Goal: Transaction & Acquisition: Book appointment/travel/reservation

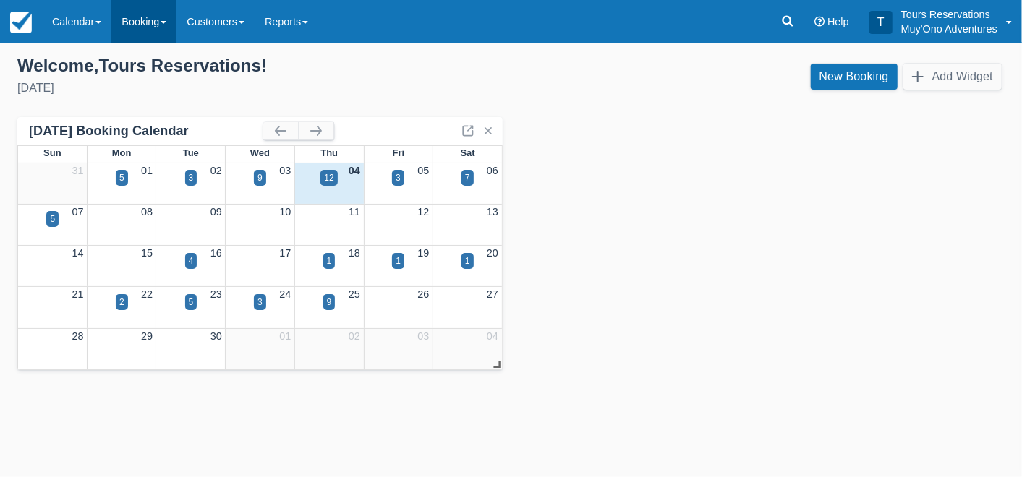
click at [131, 20] on link "Booking" at bounding box center [143, 21] width 65 height 43
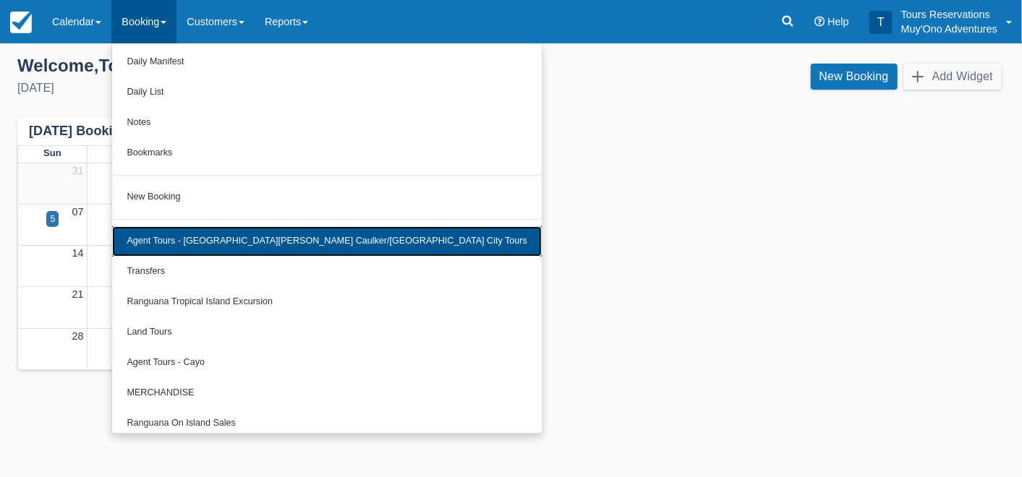
click at [193, 242] on link "Agent Tours - [GEOGRAPHIC_DATA][PERSON_NAME] Caulker/[GEOGRAPHIC_DATA] City Tou…" at bounding box center [327, 241] width 430 height 30
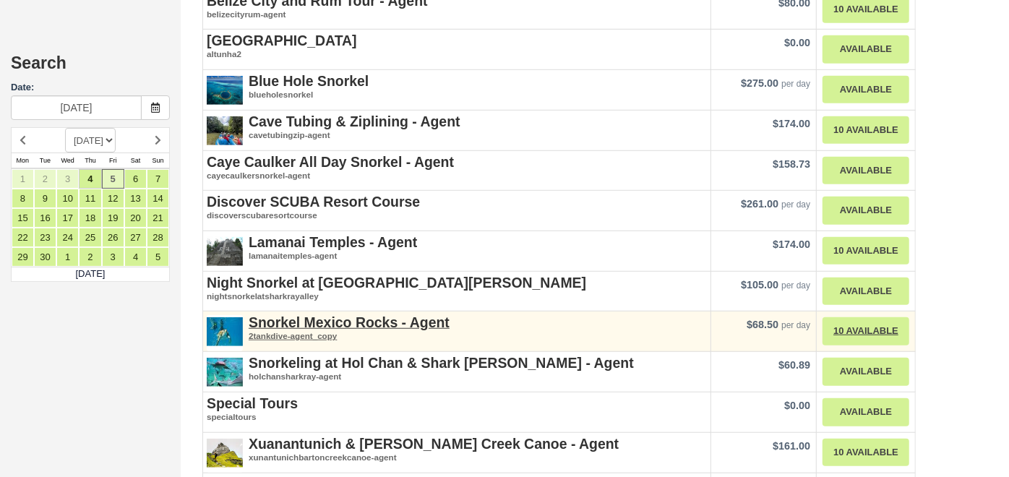
scroll to position [562, 0]
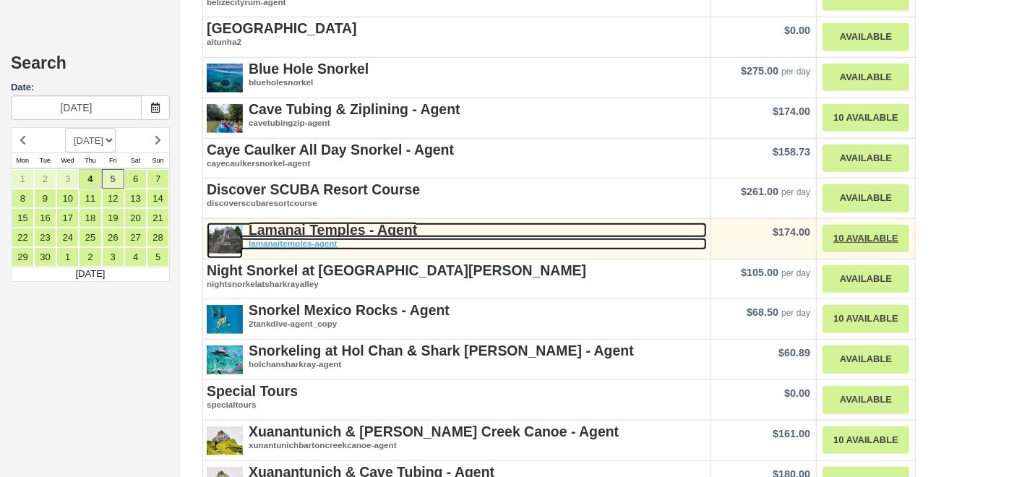
click at [335, 222] on strong "Lamanai Temples - Agent" at bounding box center [333, 230] width 168 height 16
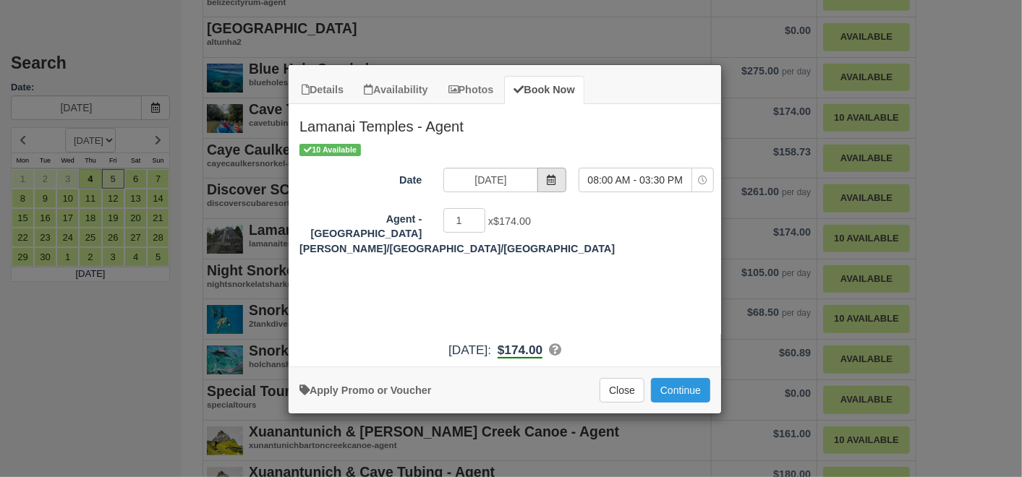
click at [550, 184] on span "Item Modal" at bounding box center [551, 180] width 29 height 25
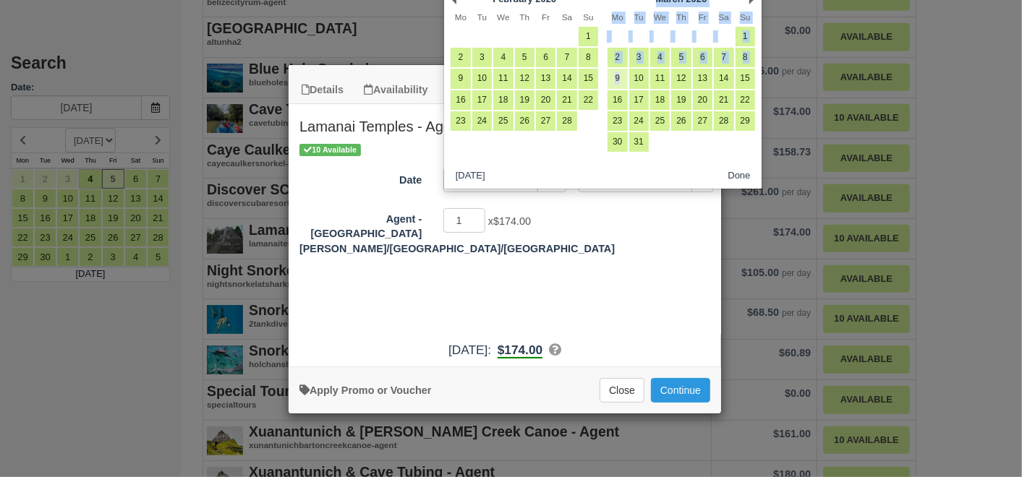
drag, startPoint x: 620, startPoint y: 4, endPoint x: 622, endPoint y: 87, distance: 83.2
click at [622, 87] on div "Next March 2026 Mo Tu We Th Fr Sa Su 1 2 3 4 5 6 7 8 9 10 11 12 13 14 15 16 17 …" at bounding box center [681, 72] width 157 height 168
click at [658, 56] on link "4" at bounding box center [660, 58] width 20 height 20
type input "03/04/26"
select select "0"
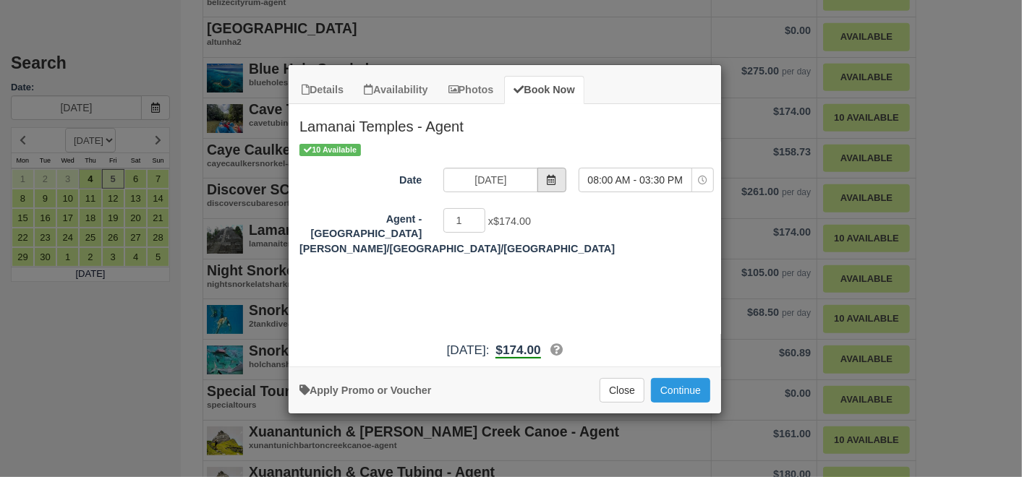
click at [555, 178] on icon "Item Modal" at bounding box center [552, 180] width 10 height 10
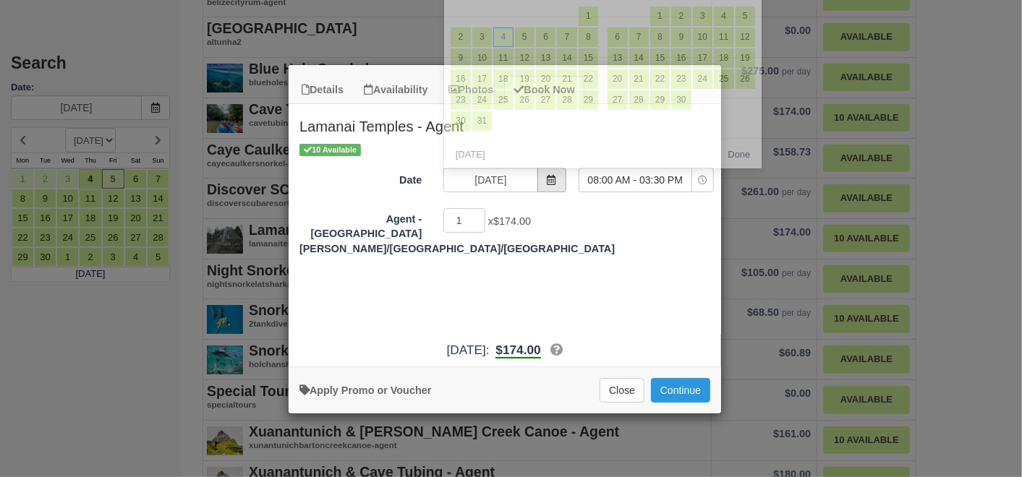
click at [555, 179] on icon "Item Modal" at bounding box center [552, 180] width 10 height 10
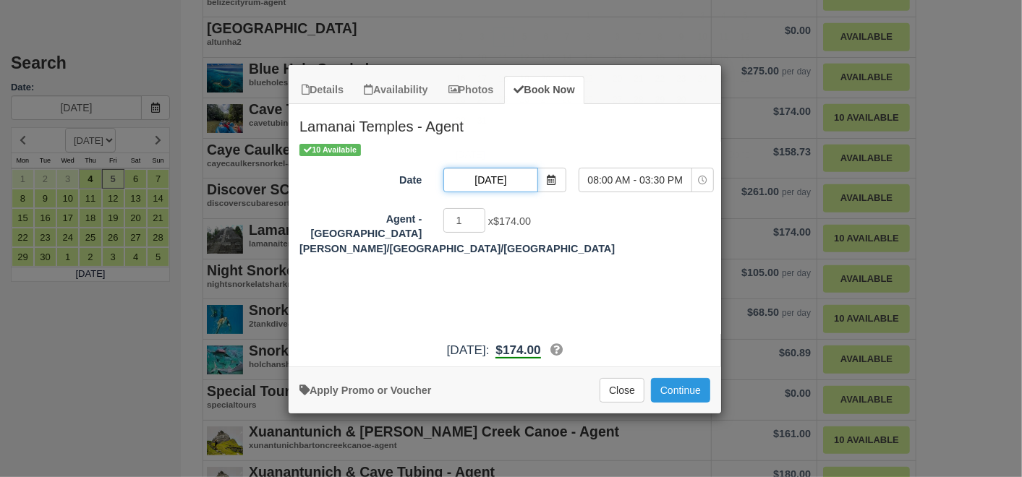
click at [518, 174] on input "03/04/26" at bounding box center [490, 180] width 94 height 25
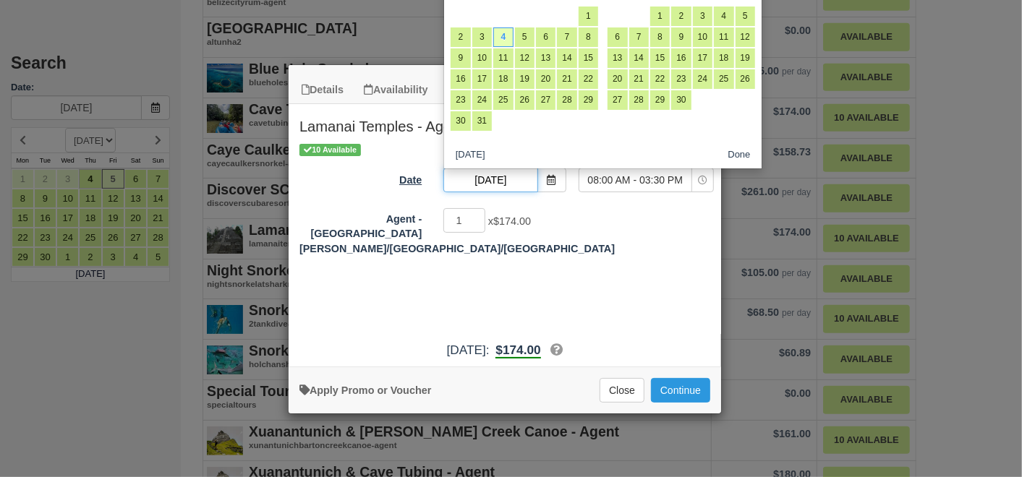
drag, startPoint x: 519, startPoint y: 181, endPoint x: 409, endPoint y: 168, distance: 110.8
click at [409, 168] on div "Date 03/04/26 Time Selector 08:00 AM - 03:30 PM 08:00 AM - 03:30 PM Nothing sel…" at bounding box center [505, 182] width 432 height 28
type input "09/12/25"
click at [82, 386] on div "Details Availability Photos Book Now Lamanai Temples - Agent Lamanai is a Mesoa…" at bounding box center [511, 238] width 1022 height 477
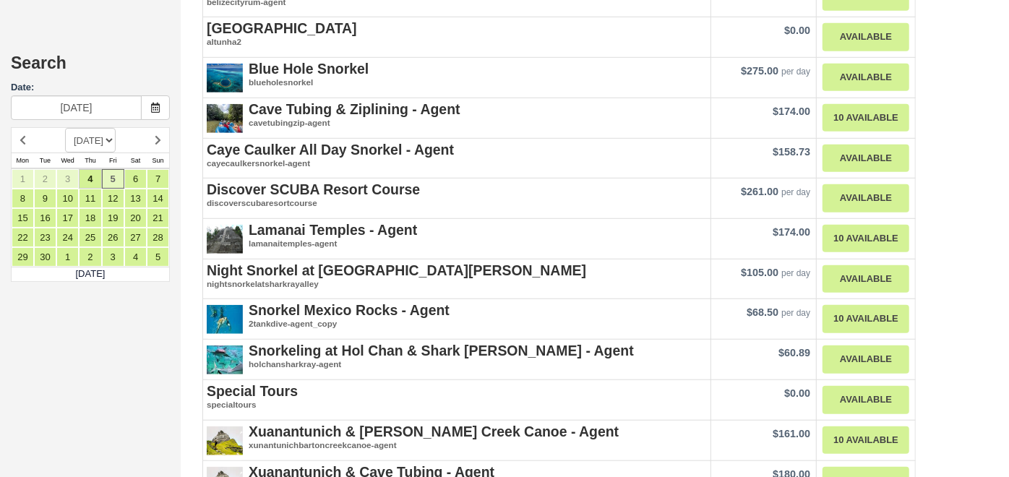
click at [116, 140] on select "SEPTEMBER 2025 OCTOBER 2025 NOVEMBER 2025 DECEMBER 2025 JANUARY 2026 FEBRUARY 2…" at bounding box center [90, 140] width 51 height 25
select select "20260401"
click at [65, 128] on select "SEPTEMBER 2025 OCTOBER 2025 NOVEMBER 2025 DECEMBER 2025 JANUARY 2026 FEBRUARY 2…" at bounding box center [90, 140] width 51 height 25
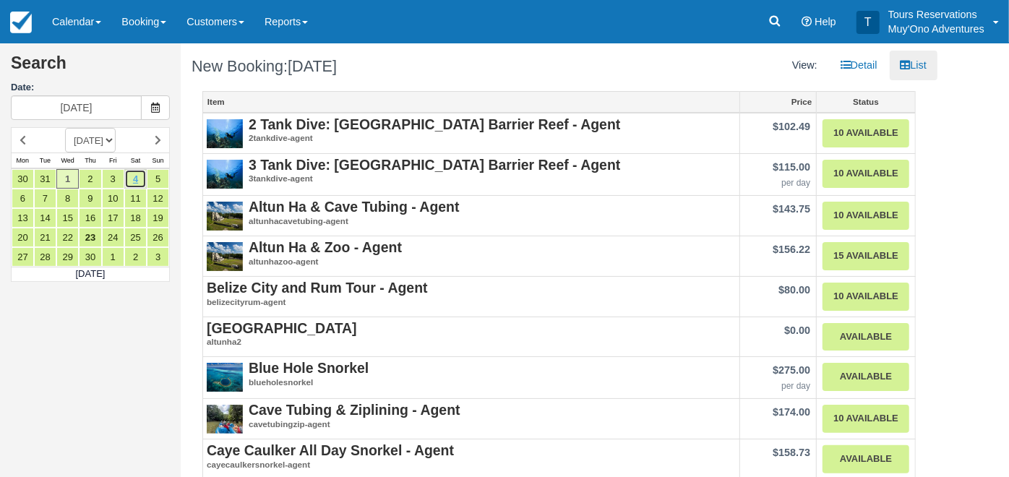
click at [142, 175] on link "4" at bounding box center [135, 179] width 22 height 20
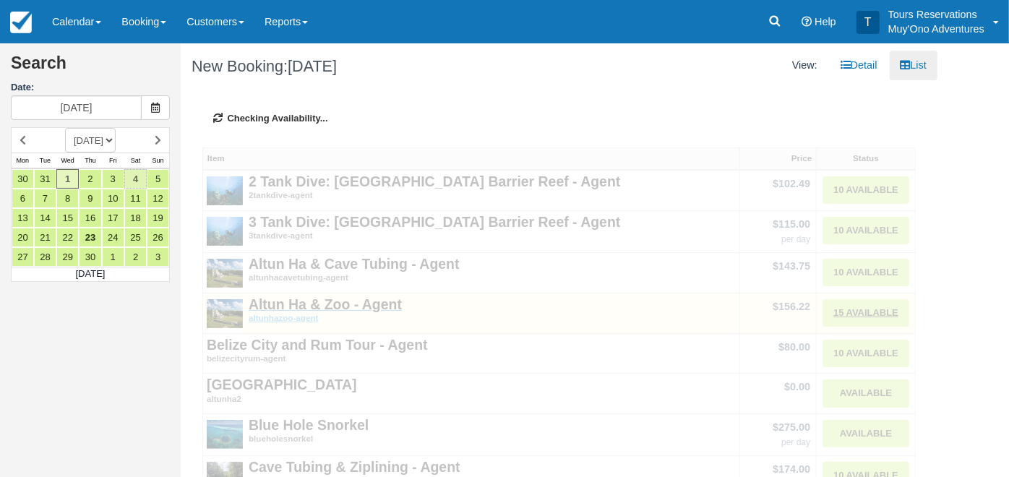
type input "04/04/26"
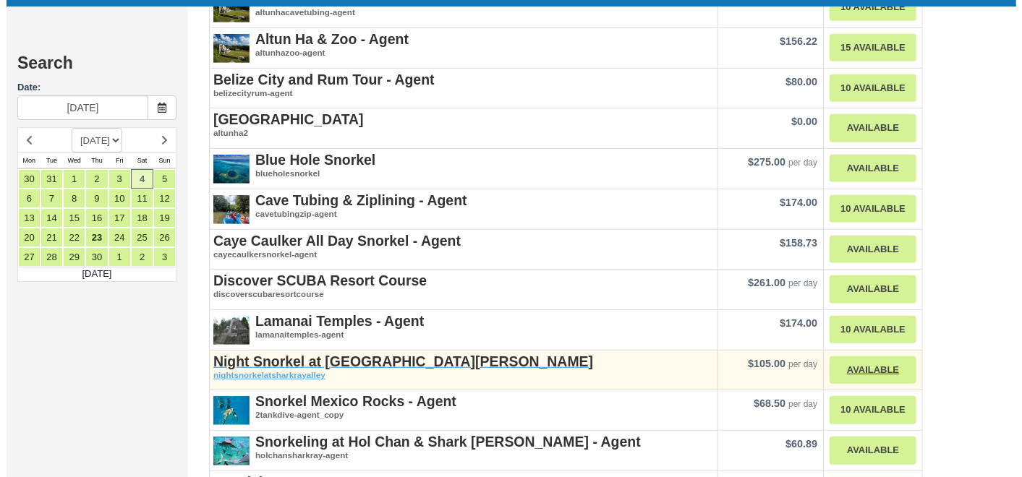
scroll to position [482, 0]
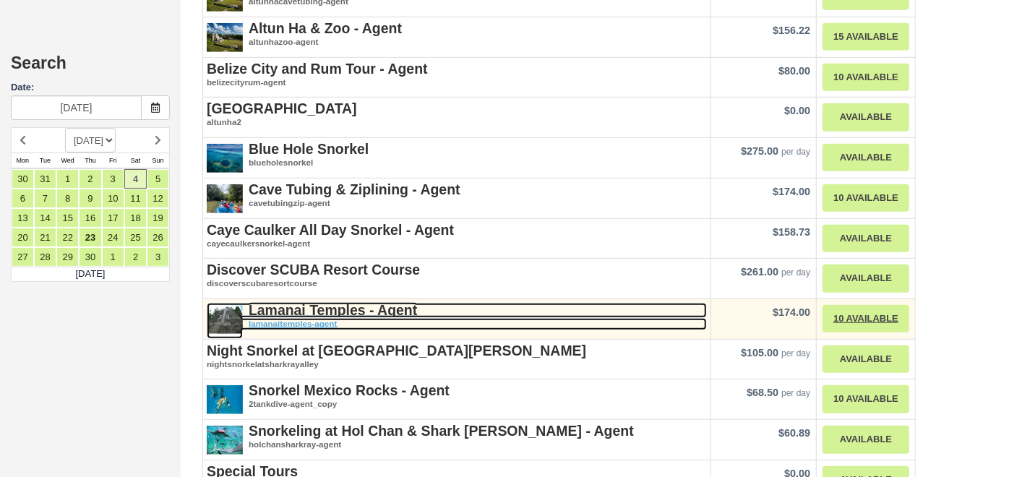
click at [308, 302] on strong "Lamanai Temples - Agent" at bounding box center [333, 310] width 168 height 16
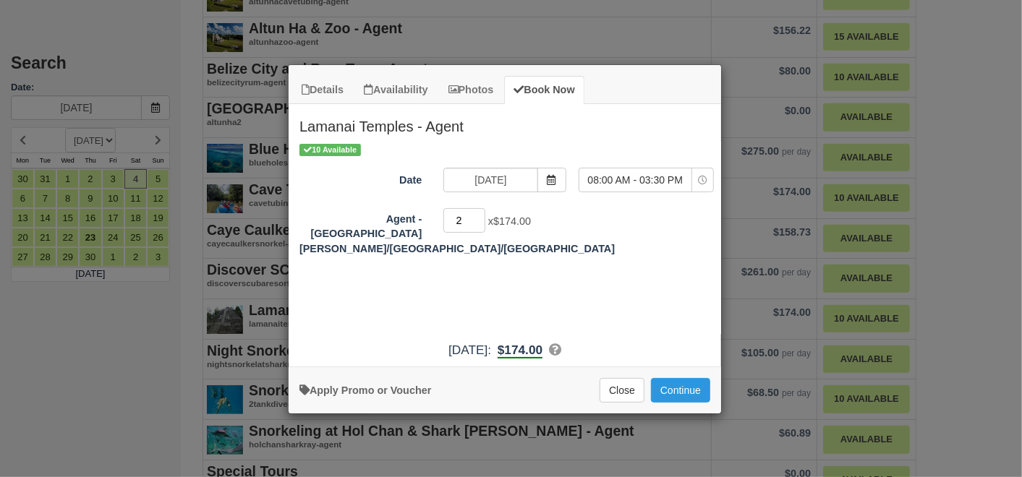
type input "2"
click at [481, 217] on input "2" at bounding box center [464, 220] width 42 height 25
click at [680, 381] on button "Continue" at bounding box center [680, 390] width 59 height 25
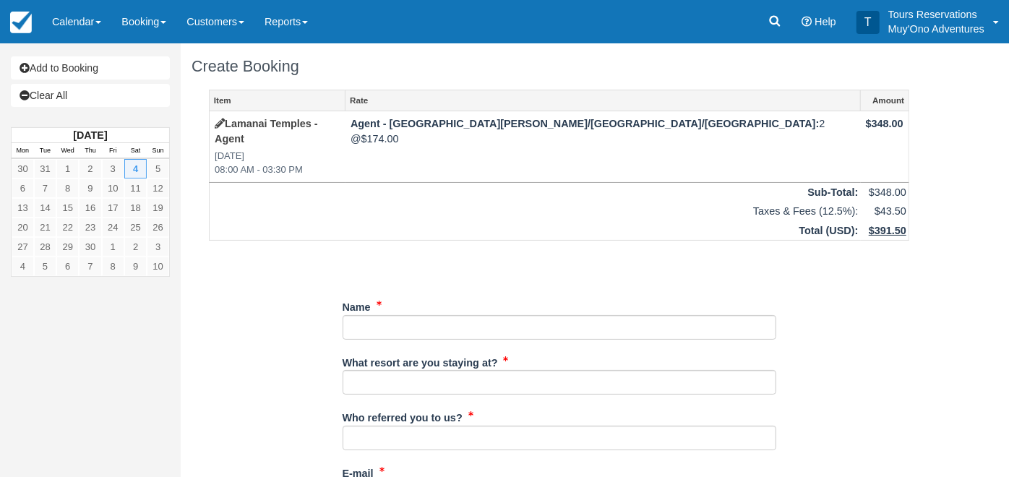
click at [433, 298] on div "Name" at bounding box center [560, 317] width 434 height 45
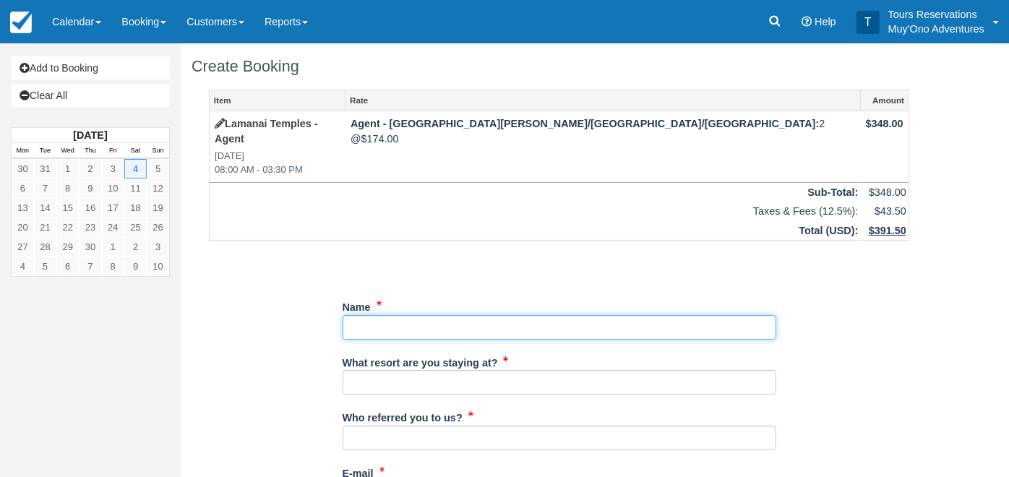
click at [432, 315] on input "Name" at bounding box center [560, 327] width 434 height 25
paste input "RIGDON/WANDA RIGDON/RUSSELL"
type input "RIGDON/WANDA RIGDON/RUSSELL"
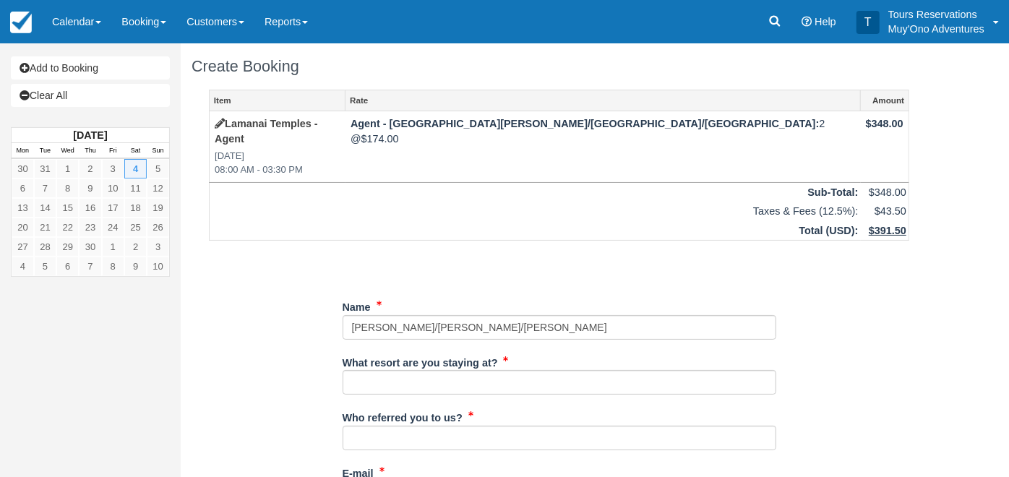
drag, startPoint x: 396, startPoint y: 351, endPoint x: 392, endPoint y: 380, distance: 29.2
click at [397, 351] on label "What resort are you staying at?" at bounding box center [420, 361] width 155 height 20
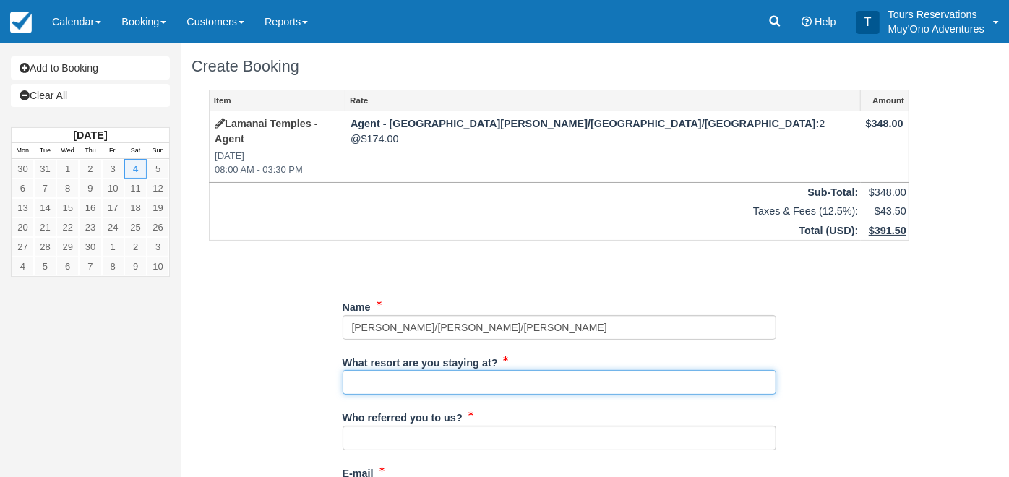
click at [397, 370] on input "What resort are you staying at?" at bounding box center [560, 382] width 434 height 25
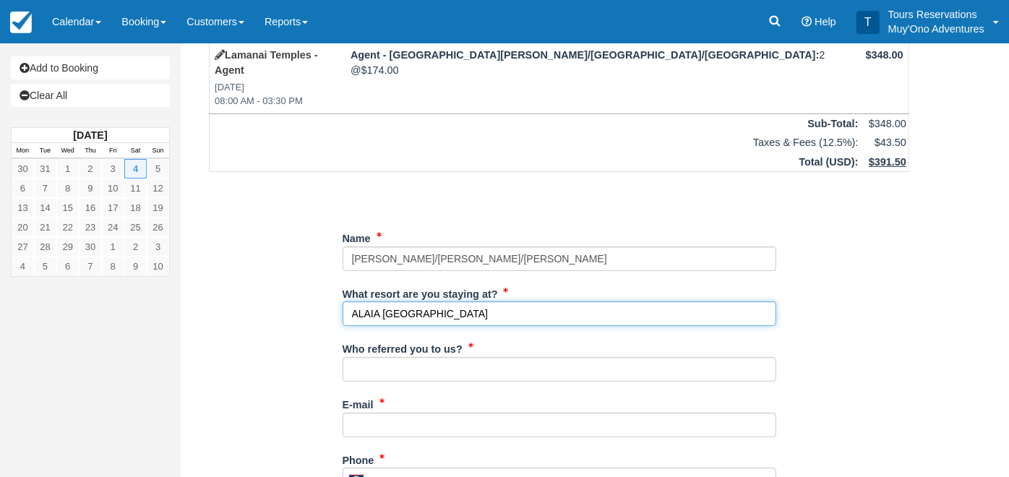
scroll to position [161, 0]
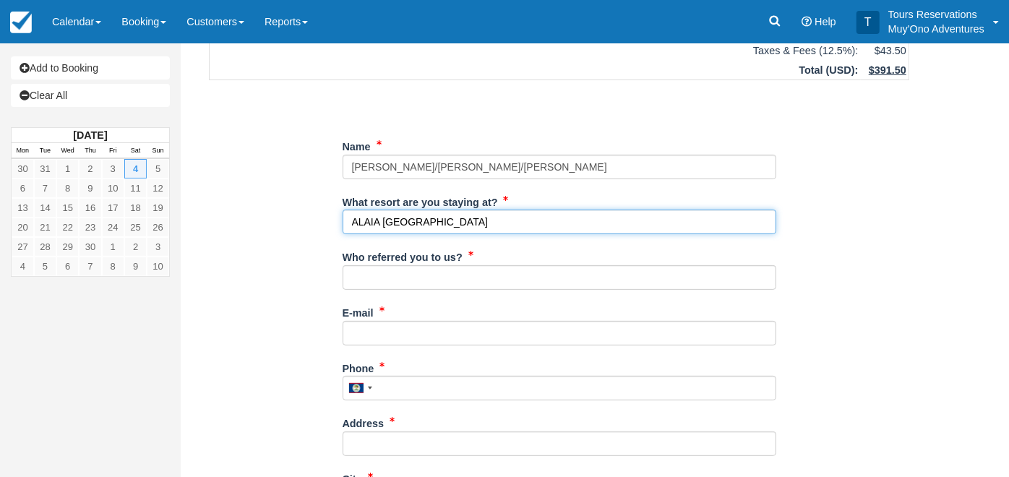
type input "ALAIA BELIZE"
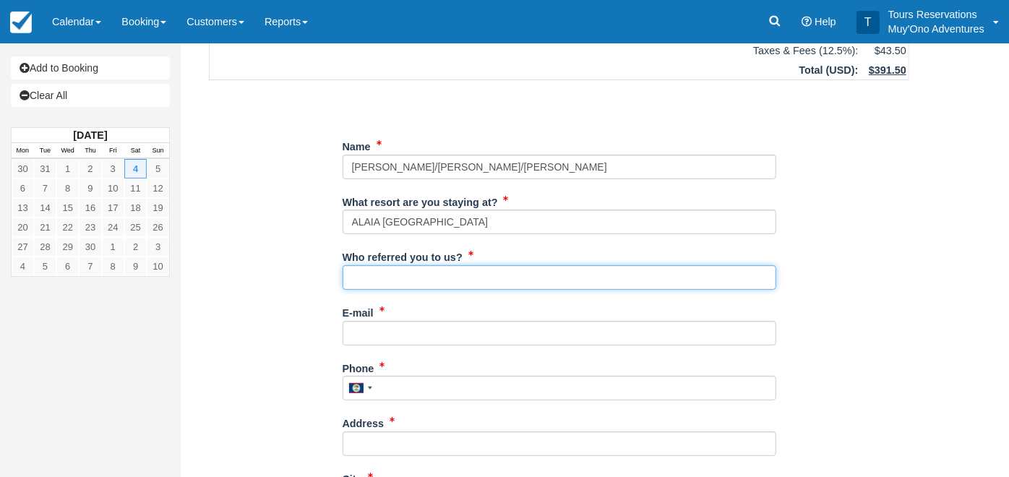
click at [397, 265] on input "Who referred you to us?" at bounding box center [560, 277] width 434 height 25
type input "Kelvin Ramnarace"
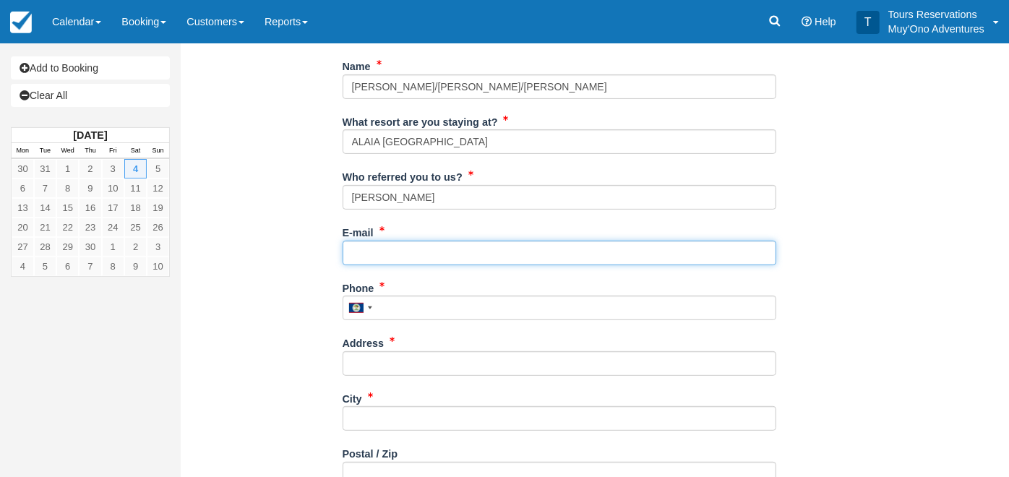
click at [416, 241] on input "E-mail" at bounding box center [560, 253] width 434 height 25
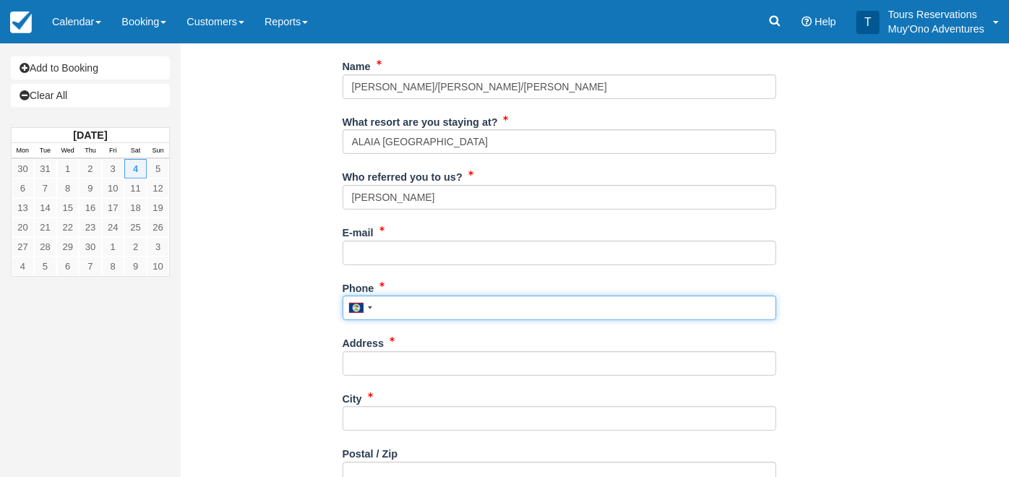
click at [422, 296] on input "Phone" at bounding box center [560, 308] width 434 height 25
type input "672-4741"
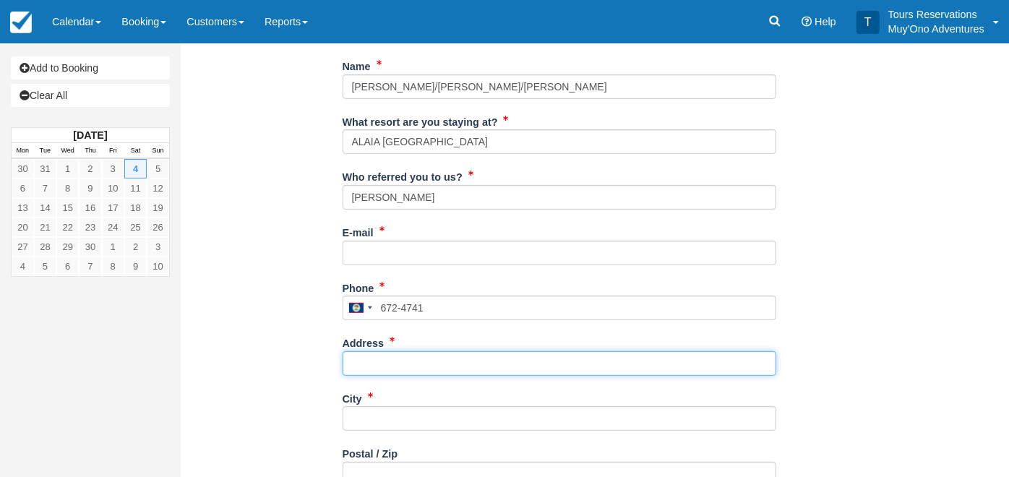
click at [435, 351] on input "Address" at bounding box center [560, 363] width 434 height 25
type input "54 Hummingbird Highway"
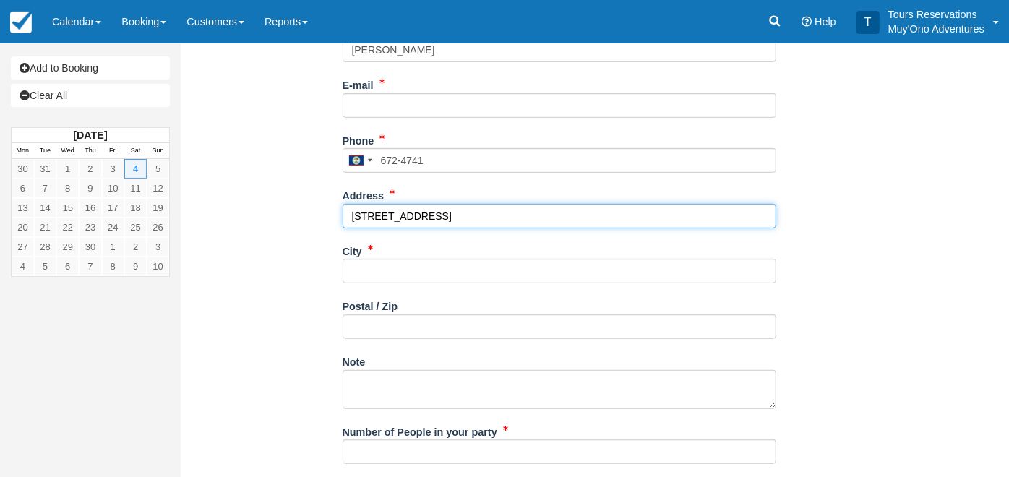
scroll to position [401, 0]
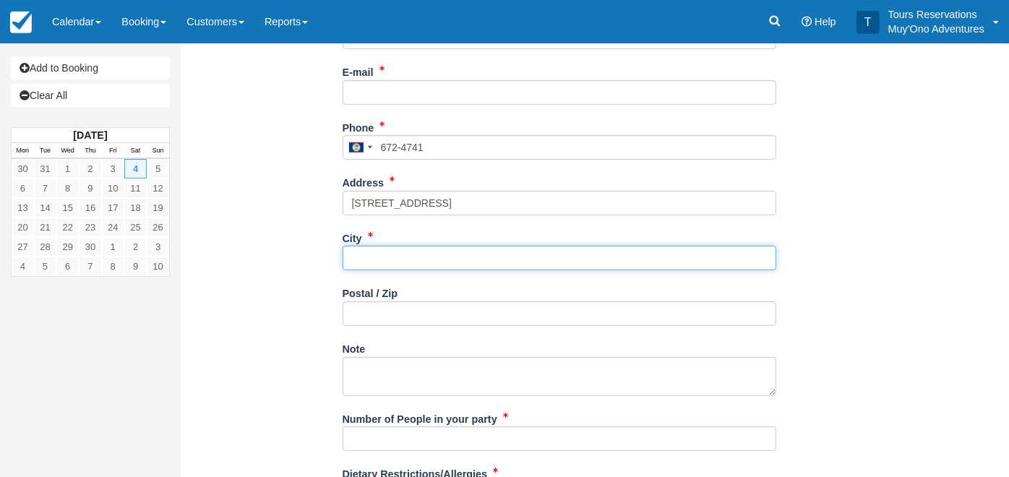
click at [413, 246] on input "City" at bounding box center [560, 258] width 434 height 25
type input "Belmopan"
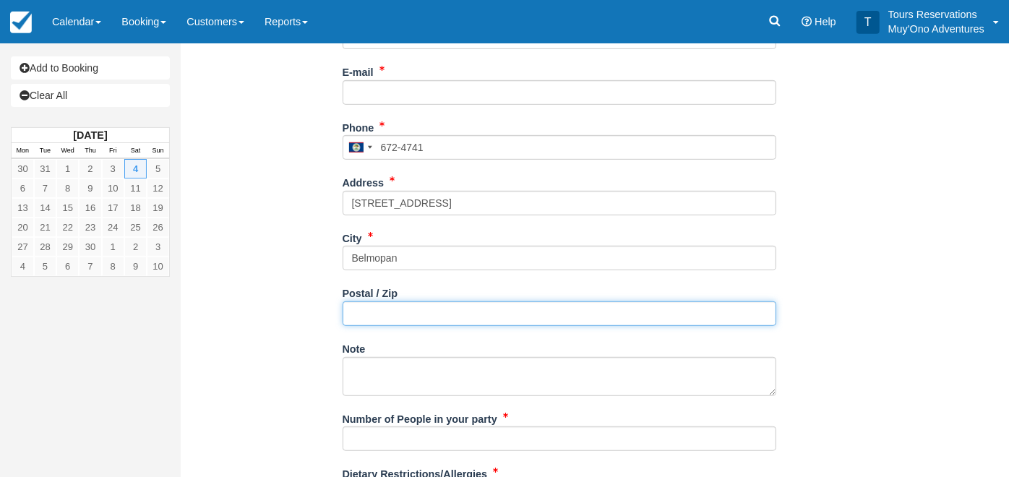
click at [458, 302] on input "Postal / Zip" at bounding box center [560, 314] width 434 height 25
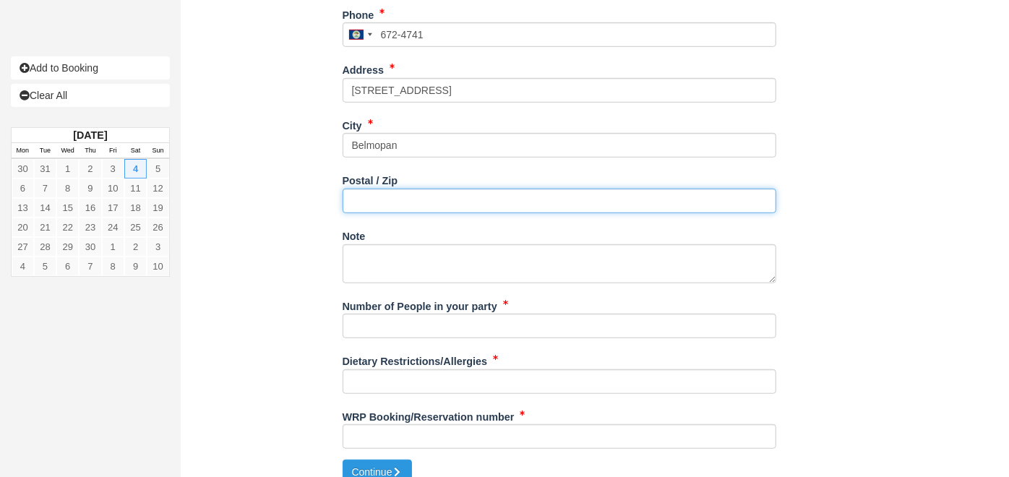
scroll to position [516, 0]
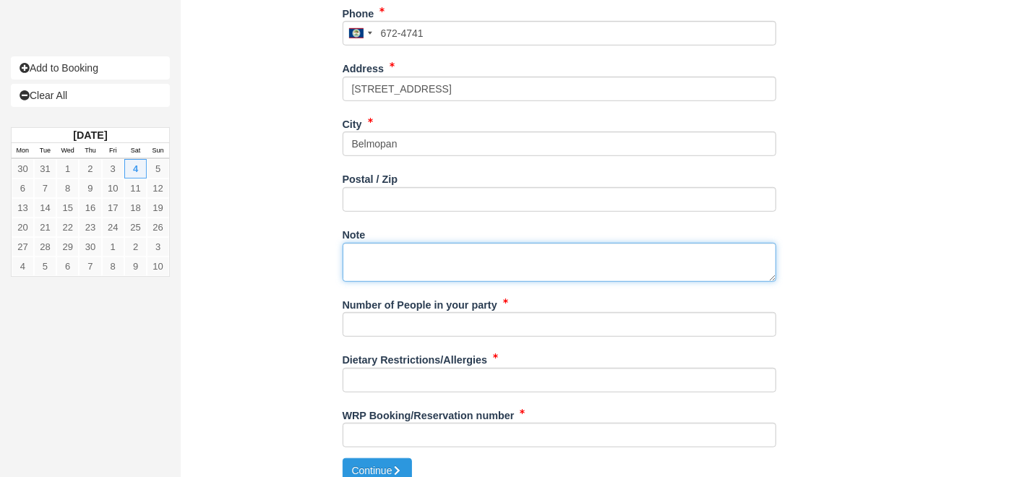
click at [419, 243] on textarea "Note" at bounding box center [560, 262] width 434 height 39
click at [380, 243] on textarea "Note" at bounding box center [560, 262] width 434 height 39
paste textarea "RIGDON/WANDA RIGDON/RUSSELL"
type textarea "RIGDON/WANDA RIGDON/RUSSELL"
paste textarea "Tour Company: Coral Breeze Service Date: 4-Apr-26 Booking No: 1800442 Tour Name…"
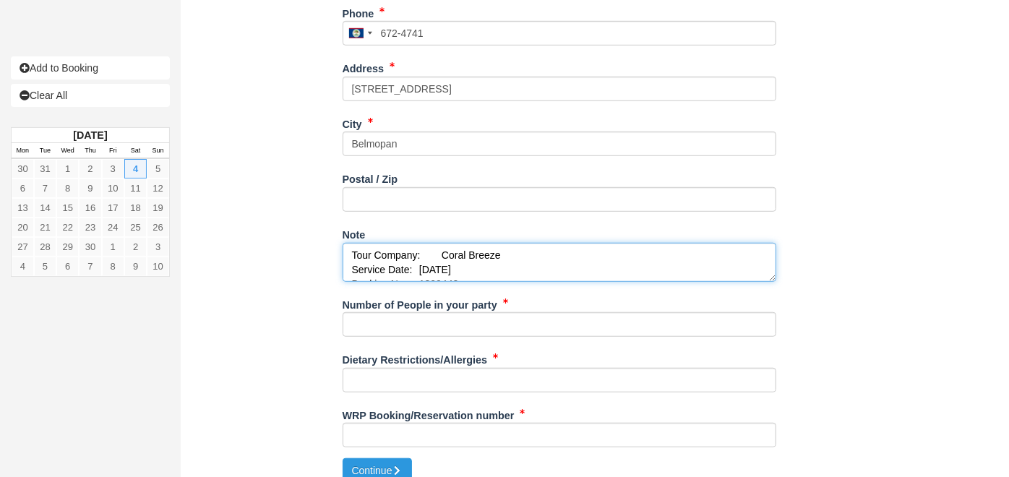
scroll to position [109, 0]
type textarea "Tour Company: Coral Breeze Service Date: 4-Apr-26 Booking No: 1800442 Tour Name…"
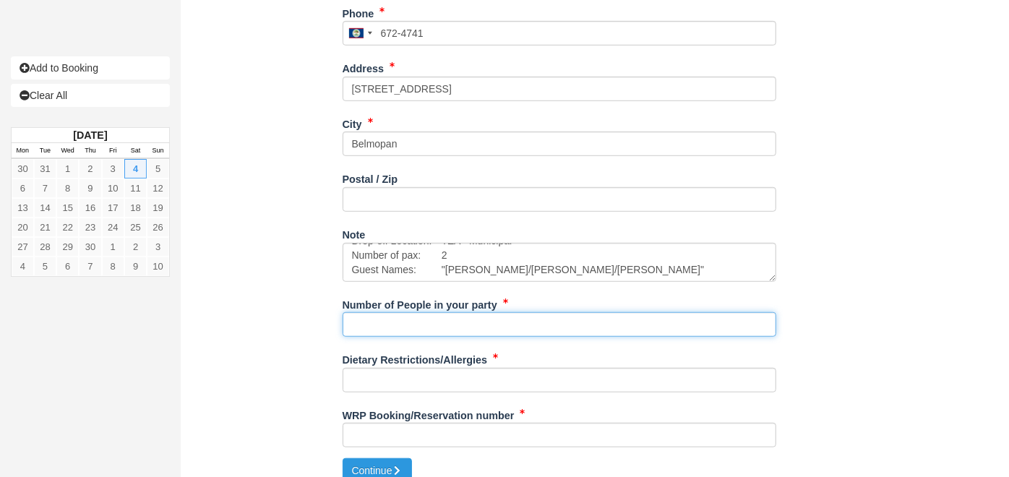
click at [415, 312] on input "Number of People in your party" at bounding box center [560, 324] width 434 height 25
type input "2"
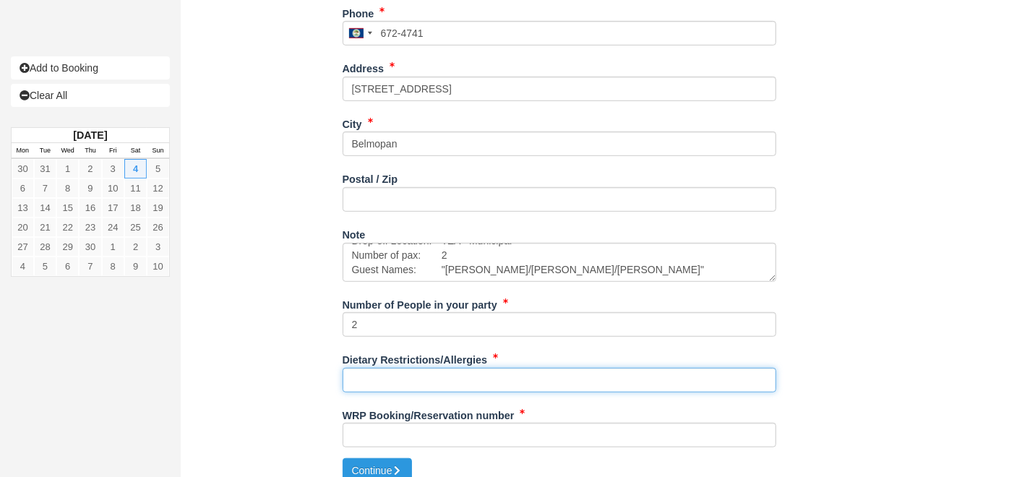
click at [411, 372] on input "Dietary Restrictions/Allergies" at bounding box center [560, 380] width 434 height 25
type input "NA"
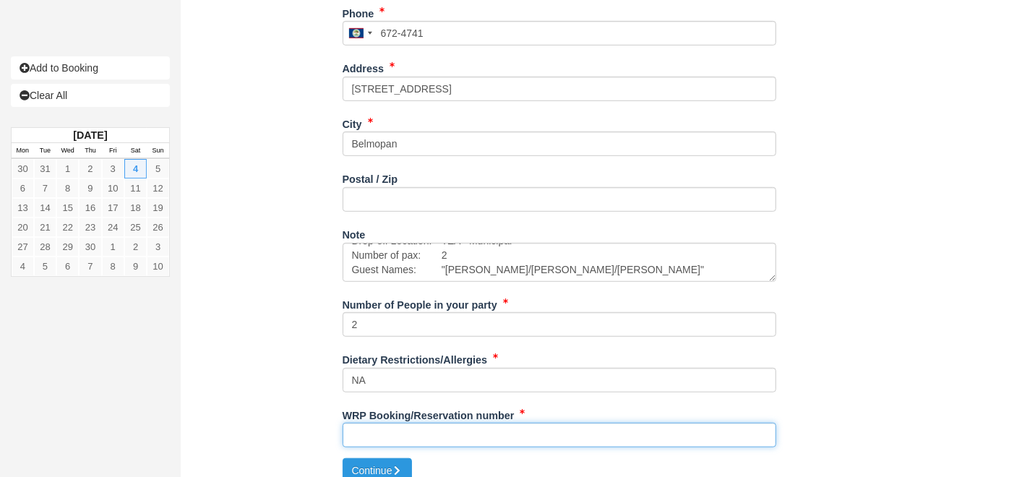
click at [409, 423] on input "WRP Booking/Reservation number" at bounding box center [560, 435] width 434 height 25
paste input "AVANTI 1800442"
type input "AVANTI 1800442"
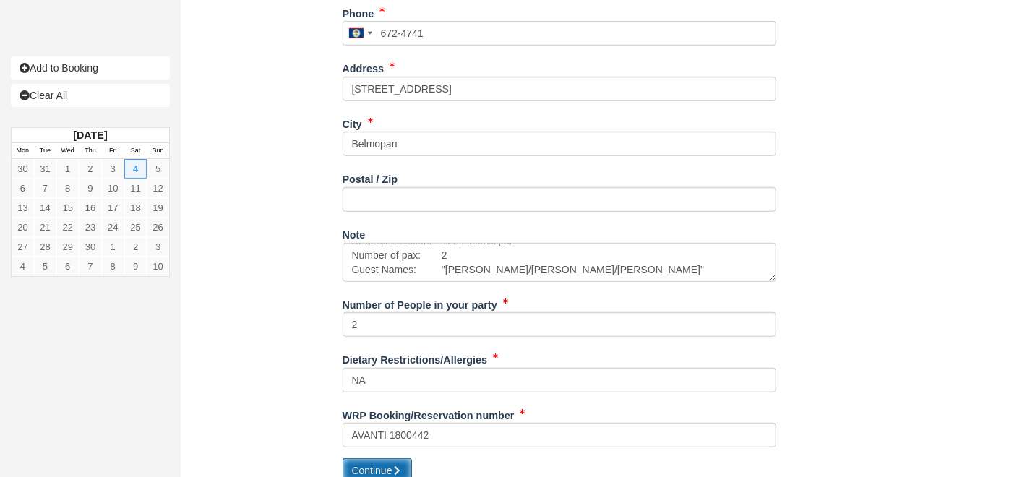
click at [375, 461] on button "Continue" at bounding box center [377, 470] width 69 height 25
type input "+5016724741"
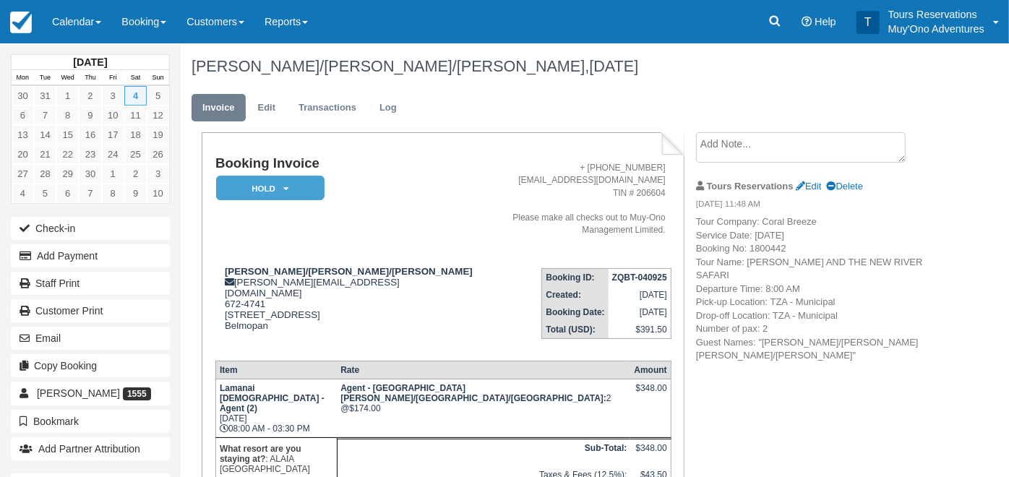
click at [733, 134] on textarea at bounding box center [801, 147] width 210 height 30
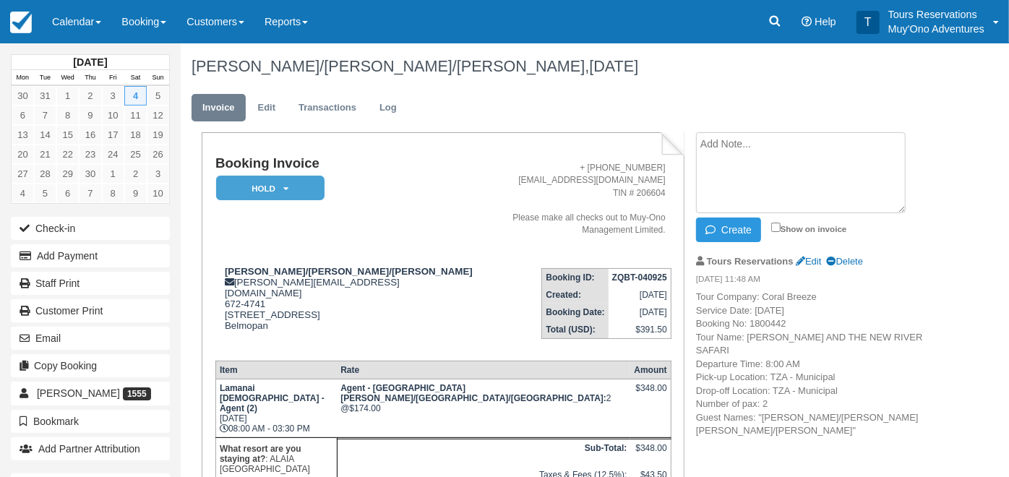
paste textarea "Maya Island Air RT 4-Apr-26 - SPR / TZA @ 700 4-Apr-26 - TZA / SPR @ 1730 Alaia…"
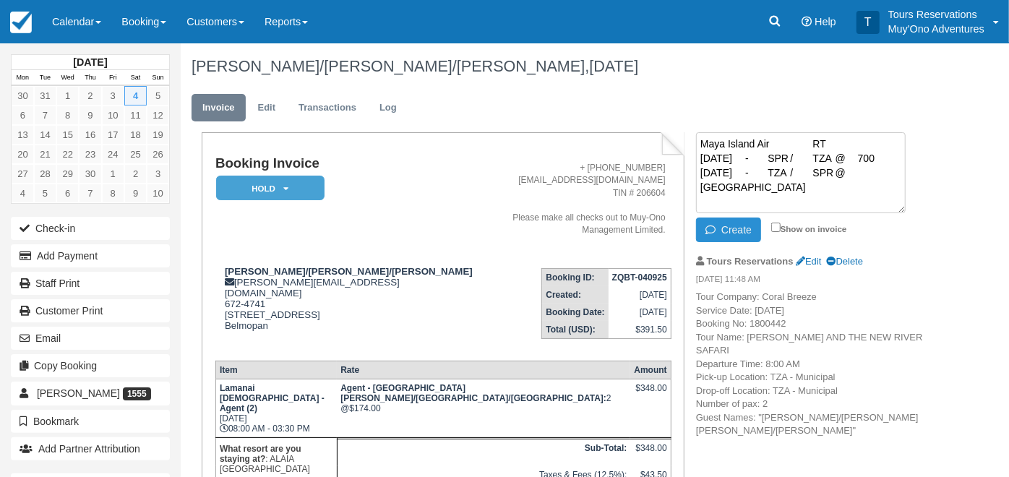
type textarea "Maya Island Air RT 4-Apr-26 - SPR / TZA @ 700 4-Apr-26 - TZA / SPR @ 1730 Alaia…"
click at [730, 222] on button "Create" at bounding box center [728, 230] width 65 height 25
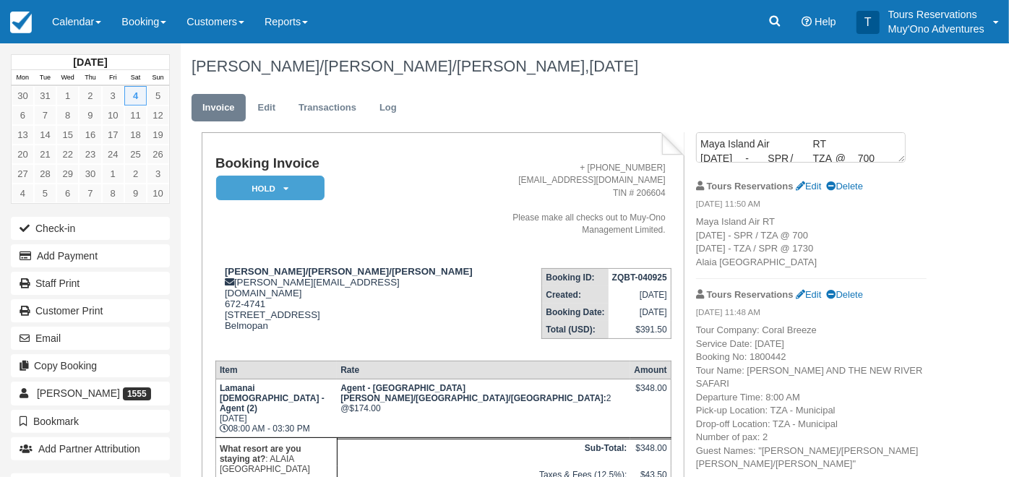
click at [745, 129] on ul "Invoice Edit Transactions Log" at bounding box center [559, 111] width 735 height 43
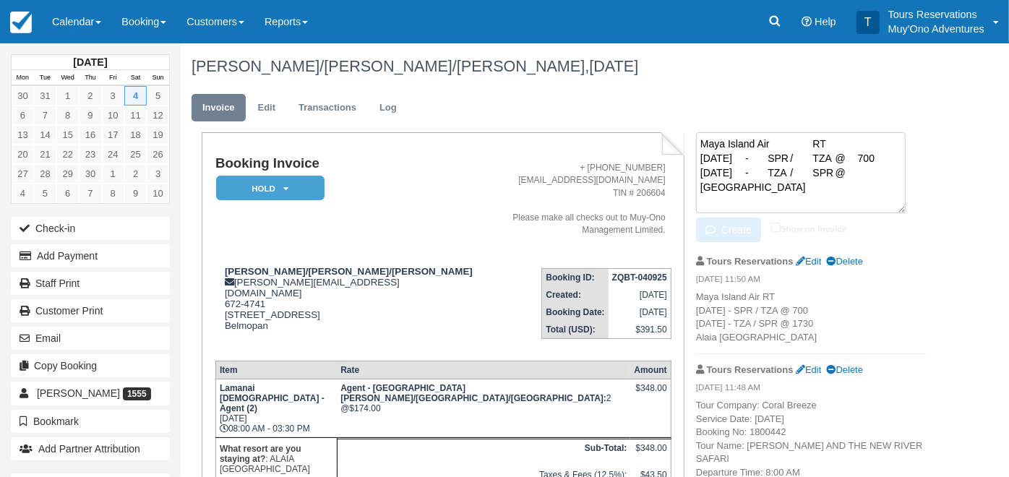
click at [745, 134] on textarea "Maya Island Air RT 4-Apr-26 - SPR / TZA @ 700 4-Apr-26 - TZA / SPR @ 1730 Alaia…" at bounding box center [801, 172] width 210 height 81
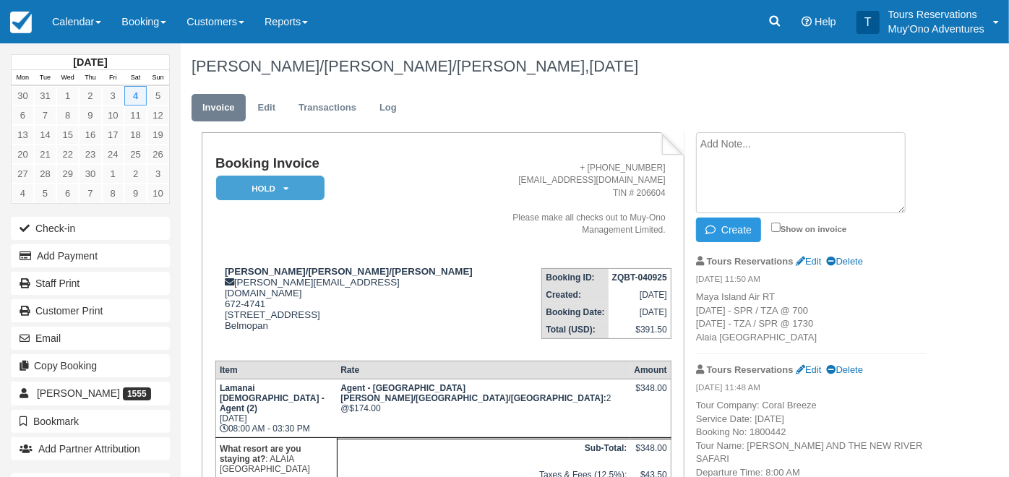
paste textarea "Private Land Transfer Alfonso Wiltshire 4-Apr-26 Maya Air / Alaia Belize @ 615 …"
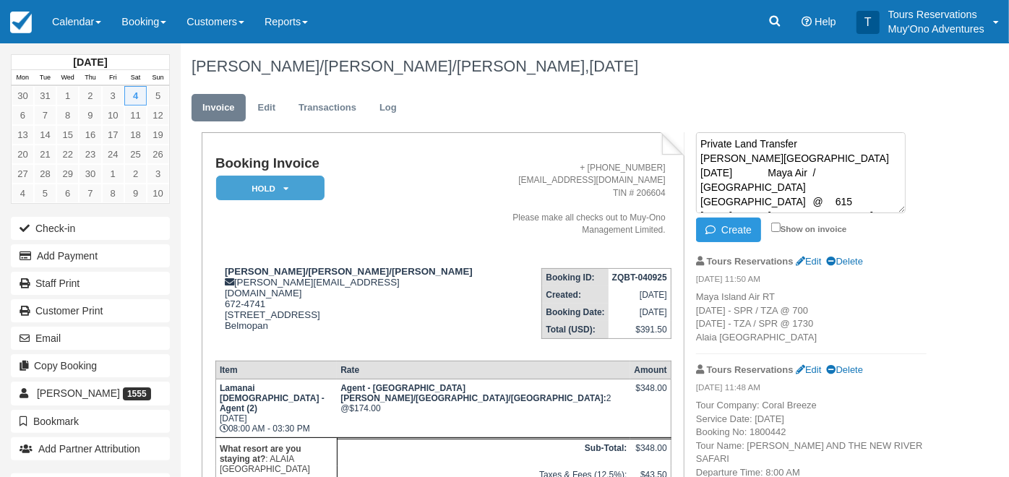
scroll to position [9, 0]
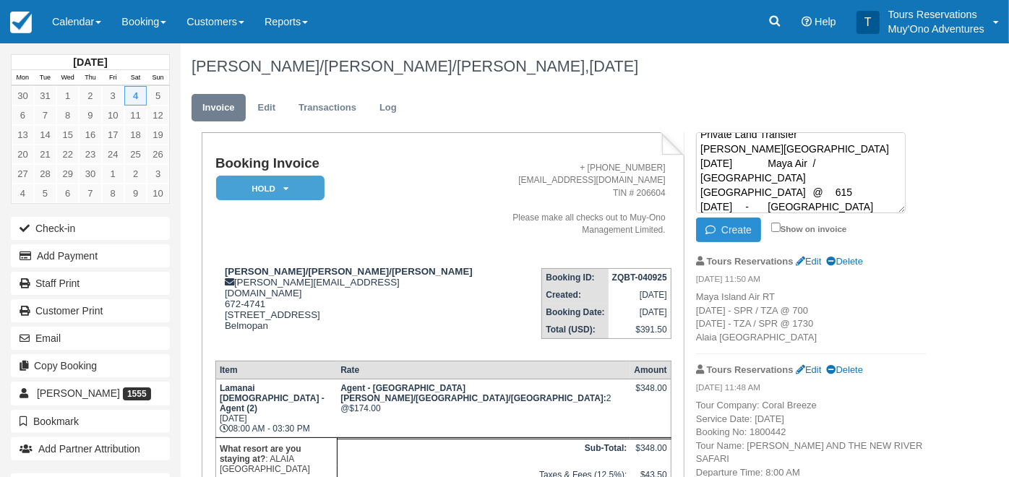
type textarea "Private Land Transfer Alfonso Wiltshire 4-Apr-26 Maya Air / Alaia Belize @ 615 …"
click at [725, 227] on button "Create" at bounding box center [728, 230] width 65 height 25
